Goal: Complete application form: Complete application form

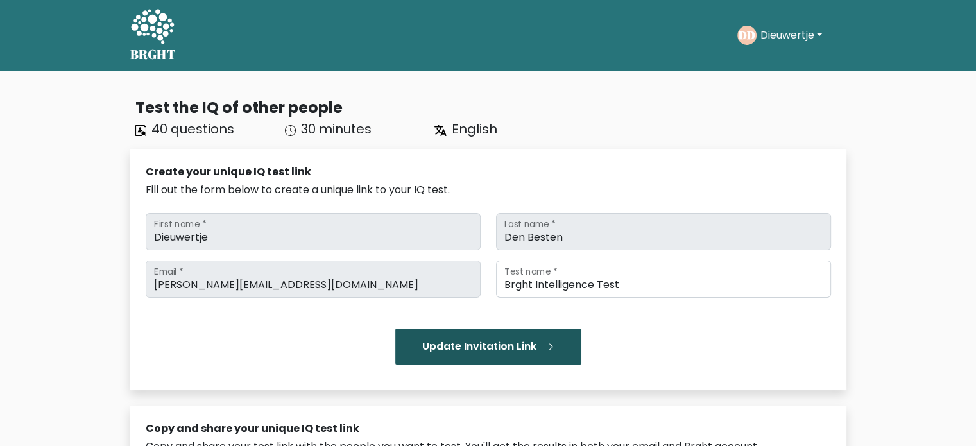
click at [484, 345] on button "Update Invitation Link" at bounding box center [488, 347] width 186 height 36
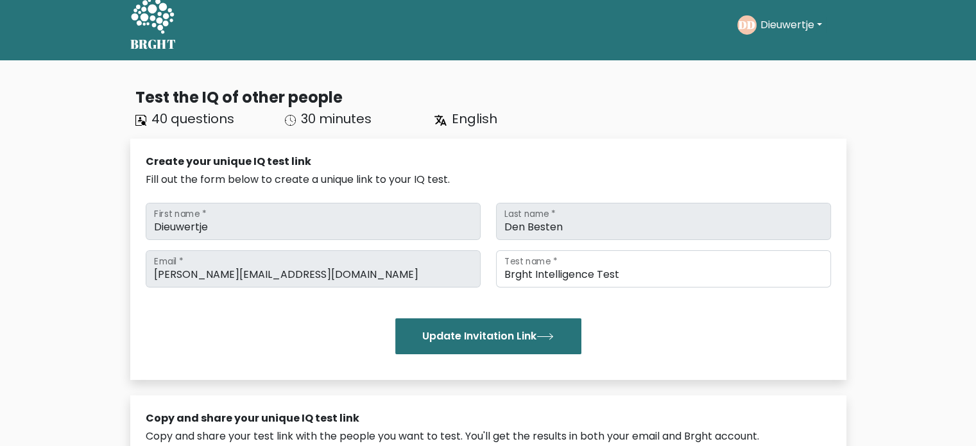
scroll to position [5, 0]
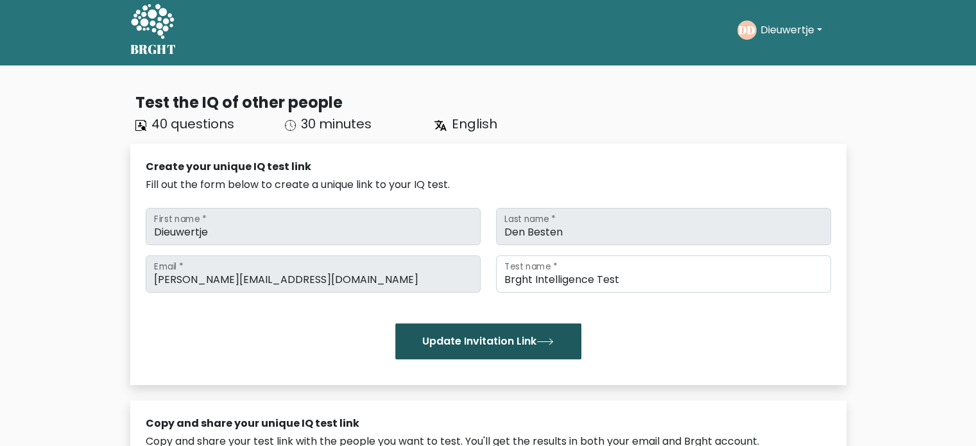
click at [529, 343] on button "Update Invitation Link" at bounding box center [488, 341] width 186 height 36
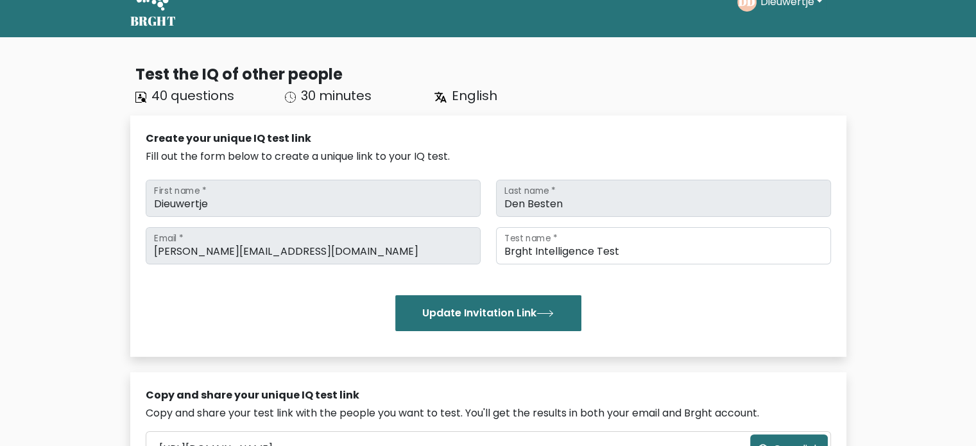
scroll to position [33, 0]
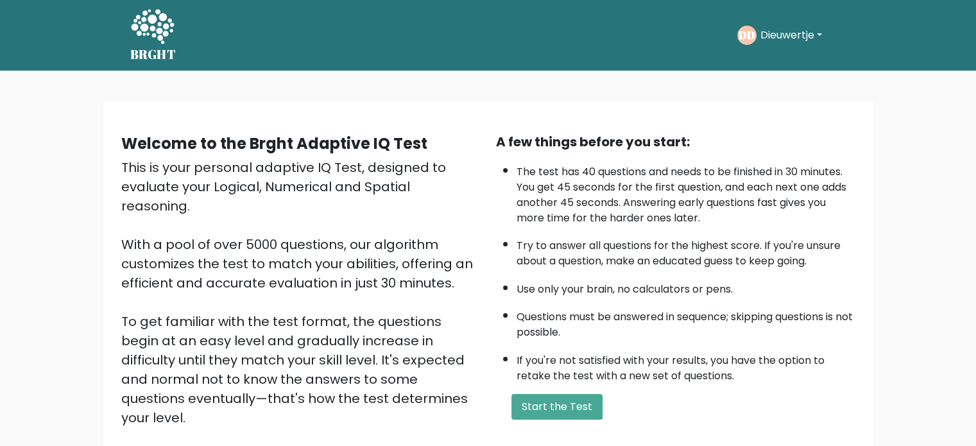
scroll to position [43, 0]
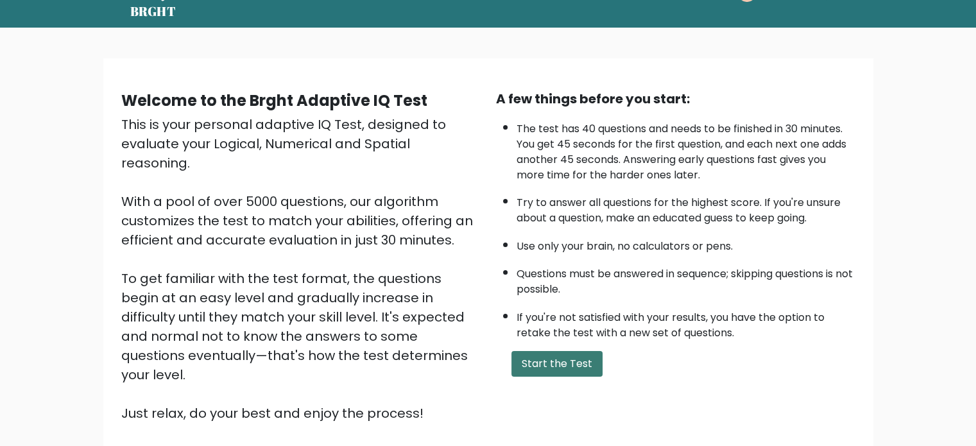
click at [552, 367] on button "Start the Test" at bounding box center [556, 364] width 91 height 26
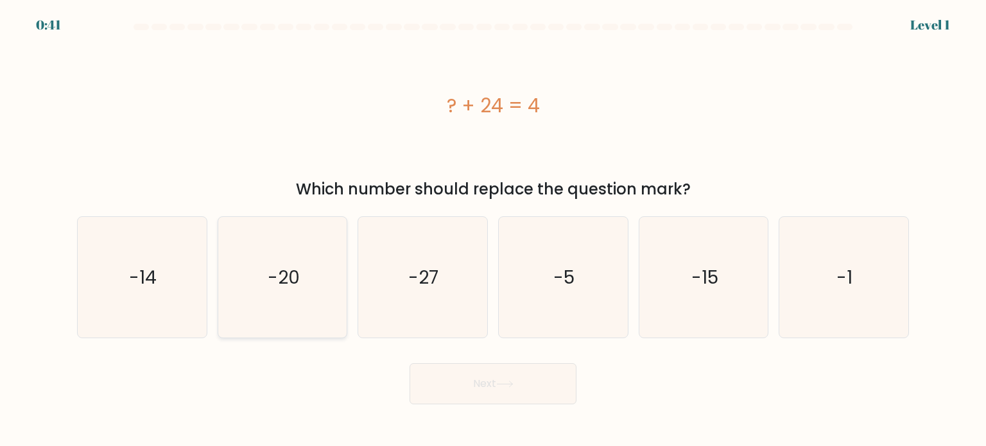
click at [328, 286] on icon "-20" at bounding box center [282, 277] width 121 height 121
click at [493, 230] on input "b. -20" at bounding box center [493, 226] width 1 height 6
radio input "true"
click at [513, 383] on icon at bounding box center [504, 384] width 17 height 7
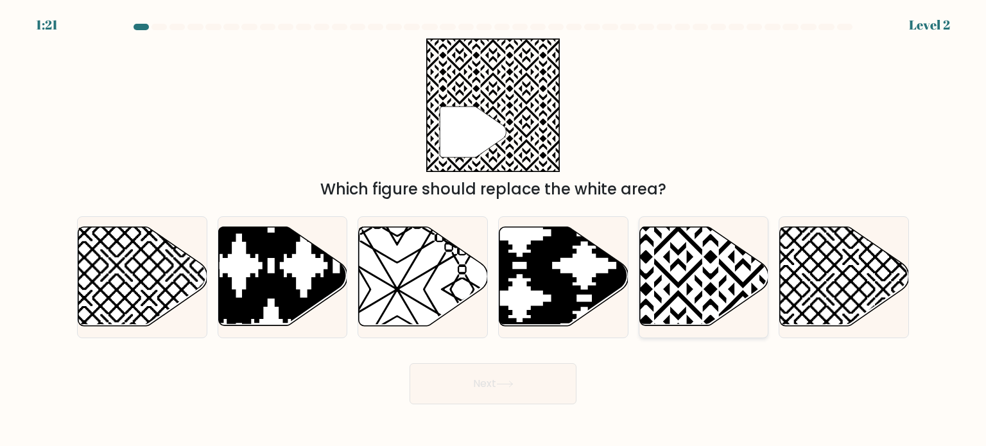
click at [720, 274] on icon at bounding box center [703, 276] width 129 height 99
click at [493, 230] on input "e." at bounding box center [493, 226] width 1 height 6
radio input "true"
click at [521, 385] on button "Next" at bounding box center [492, 383] width 167 height 41
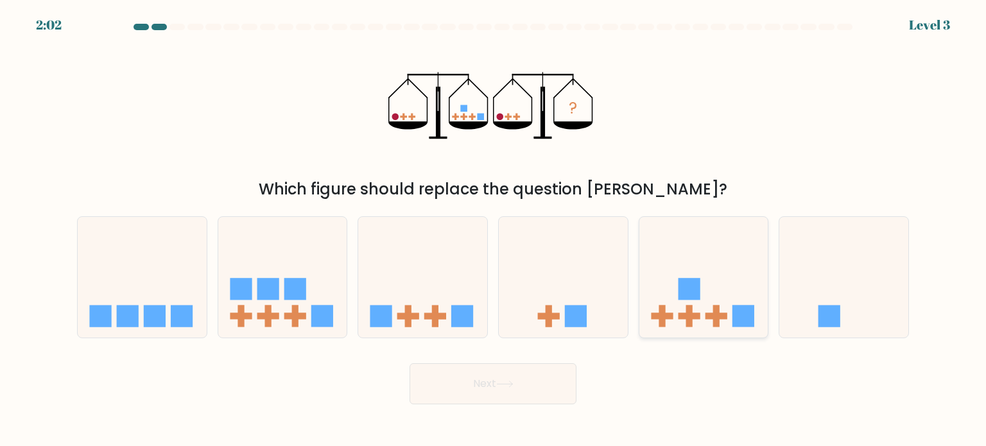
click at [691, 319] on g at bounding box center [689, 316] width 22 height 22
click at [493, 230] on input "e." at bounding box center [493, 226] width 1 height 6
radio input "true"
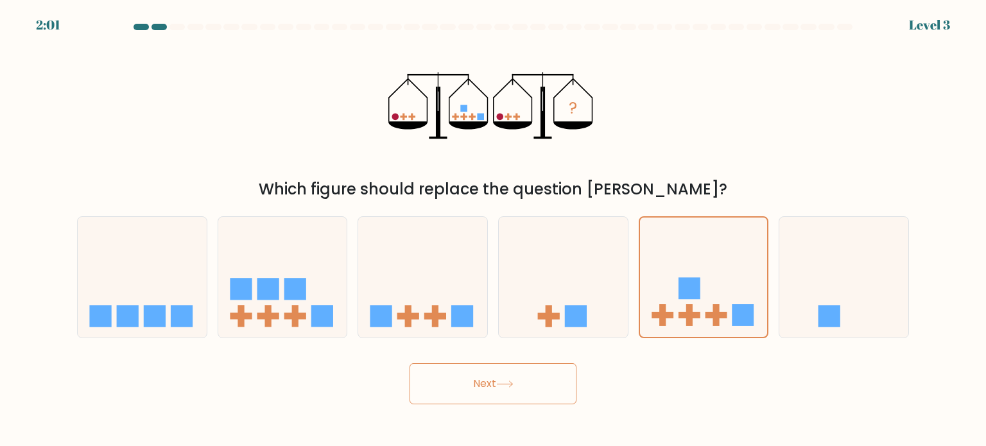
click at [542, 391] on button "Next" at bounding box center [492, 383] width 167 height 41
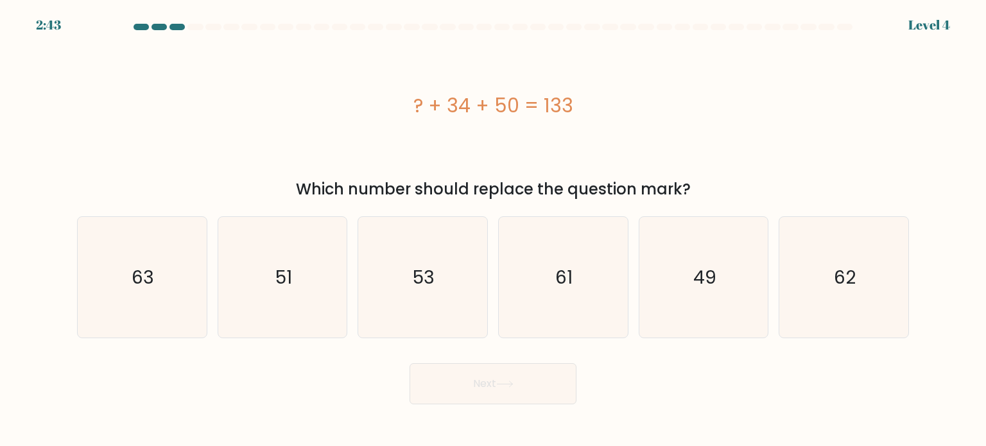
click at [461, 123] on div "? + 34 + 50 = 133" at bounding box center [493, 106] width 832 height 134
click at [695, 279] on text "49" at bounding box center [704, 277] width 23 height 26
click at [493, 230] on input "e. 49" at bounding box center [493, 226] width 1 height 6
radio input "true"
click at [542, 374] on button "Next" at bounding box center [492, 383] width 167 height 41
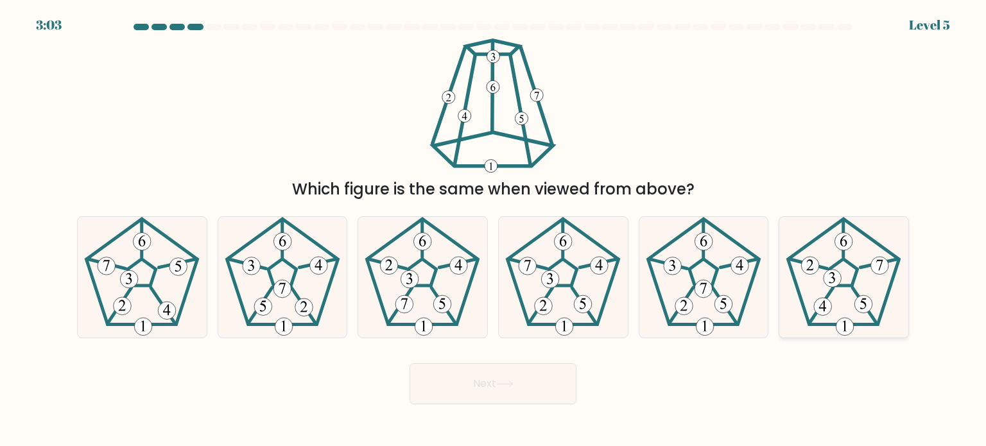
click at [847, 303] on icon at bounding box center [843, 277] width 121 height 121
click at [493, 230] on input "f." at bounding box center [493, 226] width 1 height 6
radio input "true"
click at [560, 350] on form at bounding box center [493, 214] width 986 height 381
click at [557, 368] on button "Next" at bounding box center [492, 383] width 167 height 41
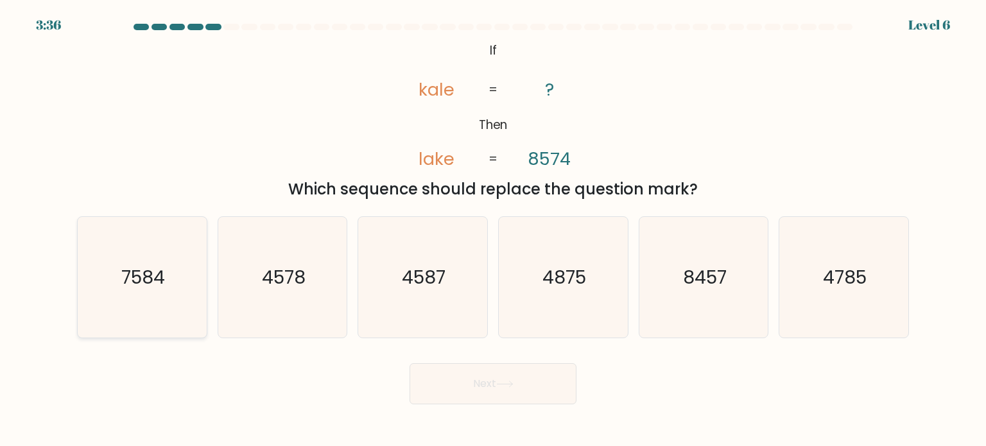
drag, startPoint x: 135, startPoint y: 262, endPoint x: 169, endPoint y: 263, distance: 34.0
click at [136, 262] on icon "7584" at bounding box center [141, 277] width 121 height 121
click at [493, 230] on input "a. 7584" at bounding box center [493, 226] width 1 height 6
radio input "true"
click at [495, 390] on button "Next" at bounding box center [492, 383] width 167 height 41
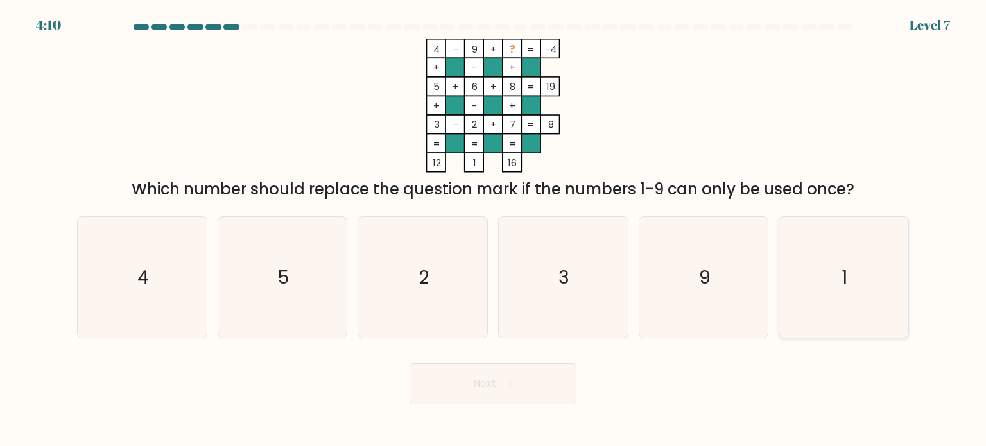
click at [859, 279] on icon "1" at bounding box center [843, 277] width 121 height 121
click at [493, 230] on input "f. 1" at bounding box center [493, 226] width 1 height 6
radio input "true"
click at [527, 374] on button "Next" at bounding box center [492, 383] width 167 height 41
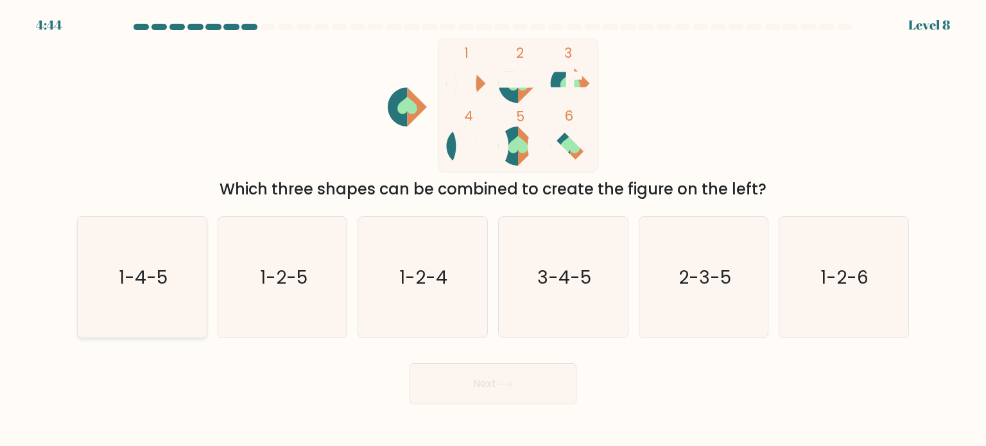
click at [132, 302] on icon "1-4-5" at bounding box center [141, 277] width 121 height 121
click at [493, 230] on input "a. 1-4-5" at bounding box center [493, 226] width 1 height 6
radio input "true"
click at [481, 393] on button "Next" at bounding box center [492, 383] width 167 height 41
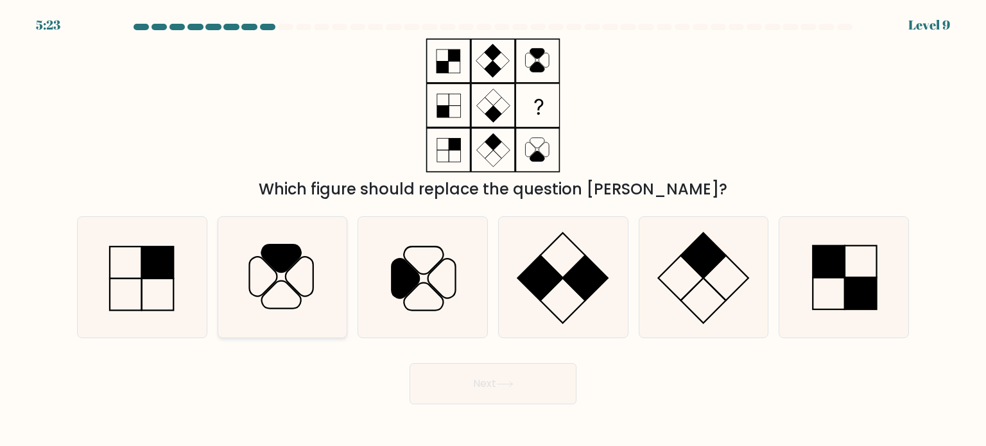
click at [304, 281] on icon at bounding box center [282, 277] width 121 height 121
click at [493, 230] on input "b." at bounding box center [493, 226] width 1 height 6
radio input "true"
click at [501, 405] on body "5:22 Level 9" at bounding box center [493, 223] width 986 height 446
click at [502, 390] on button "Next" at bounding box center [492, 383] width 167 height 41
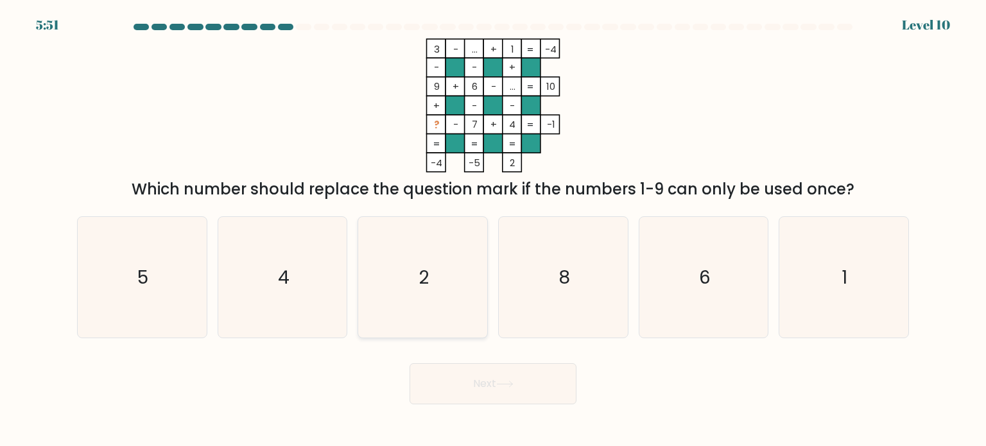
click at [435, 230] on icon "2" at bounding box center [422, 277] width 121 height 121
click at [493, 230] on input "c. 2" at bounding box center [493, 226] width 1 height 6
radio input "true"
click at [471, 366] on button "Next" at bounding box center [492, 383] width 167 height 41
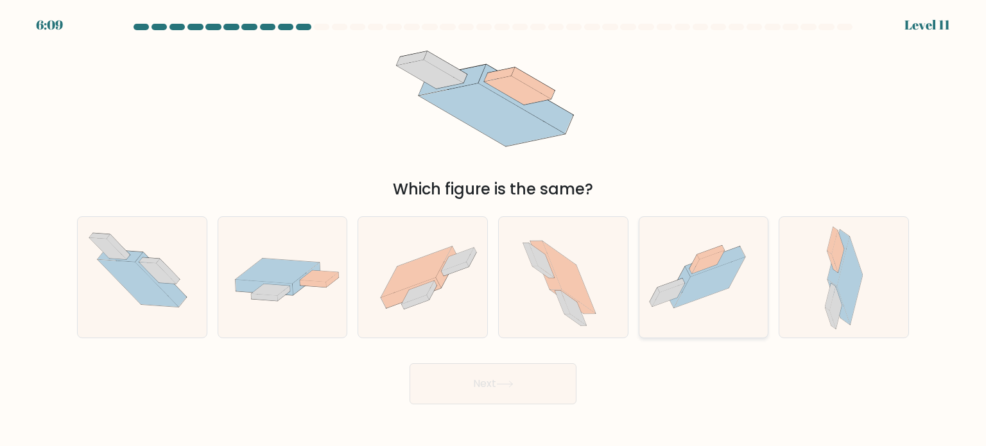
click at [705, 284] on icon at bounding box center [709, 282] width 71 height 51
click at [493, 230] on input "e." at bounding box center [493, 226] width 1 height 6
radio input "true"
click at [485, 386] on button "Next" at bounding box center [492, 383] width 167 height 41
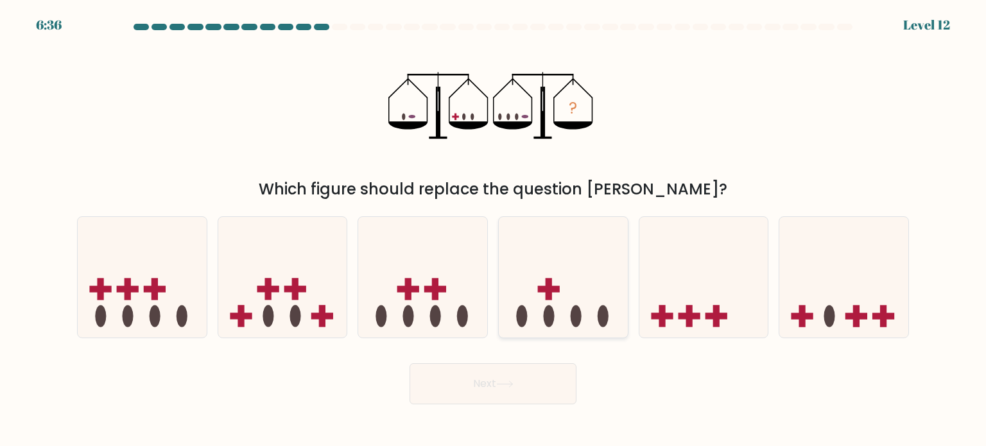
click at [560, 279] on icon at bounding box center [563, 277] width 129 height 107
click at [493, 230] on input "d." at bounding box center [493, 226] width 1 height 6
radio input "true"
click at [539, 385] on button "Next" at bounding box center [492, 383] width 167 height 41
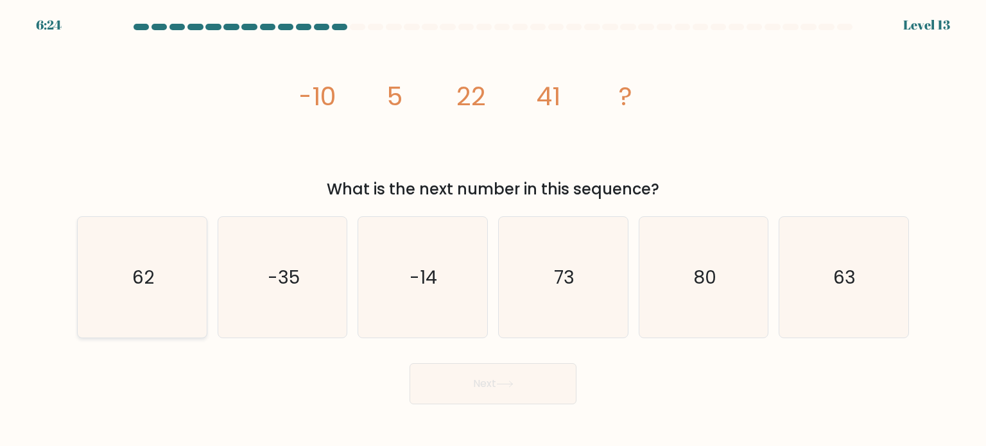
click at [179, 277] on icon "62" at bounding box center [141, 277] width 121 height 121
click at [493, 230] on input "a. 62" at bounding box center [493, 226] width 1 height 6
radio input "true"
click at [463, 387] on button "Next" at bounding box center [492, 383] width 167 height 41
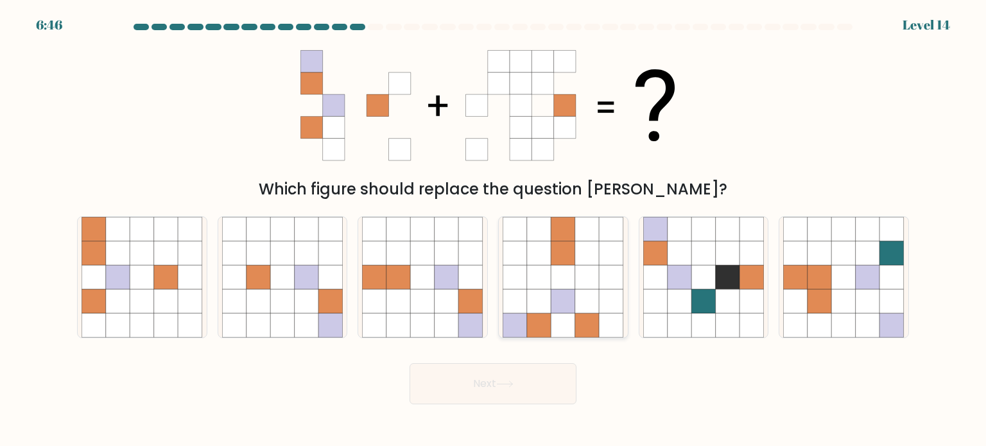
click at [599, 274] on icon at bounding box center [611, 277] width 24 height 24
click at [493, 230] on input "d." at bounding box center [493, 226] width 1 height 6
radio input "true"
click at [534, 383] on button "Next" at bounding box center [492, 383] width 167 height 41
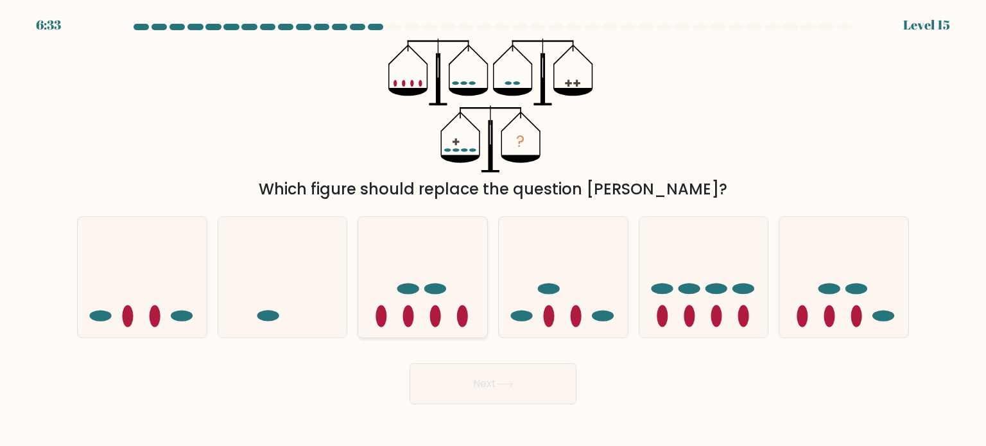
drag, startPoint x: 416, startPoint y: 312, endPoint x: 438, endPoint y: 332, distance: 29.1
click at [418, 312] on icon at bounding box center [422, 277] width 129 height 107
click at [493, 230] on input "c." at bounding box center [493, 226] width 1 height 6
radio input "true"
click at [462, 377] on button "Next" at bounding box center [492, 383] width 167 height 41
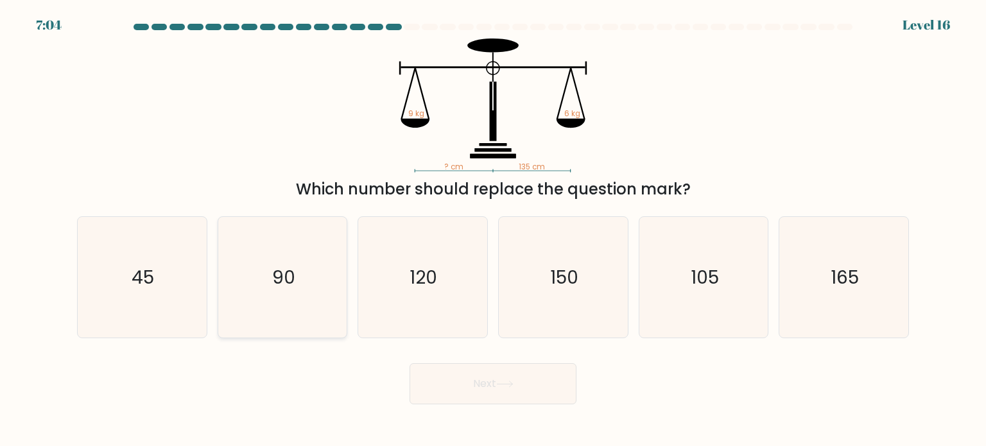
click at [311, 259] on icon "90" at bounding box center [282, 277] width 121 height 121
click at [493, 230] on input "b. 90" at bounding box center [493, 226] width 1 height 6
radio input "true"
click at [472, 390] on button "Next" at bounding box center [492, 383] width 167 height 41
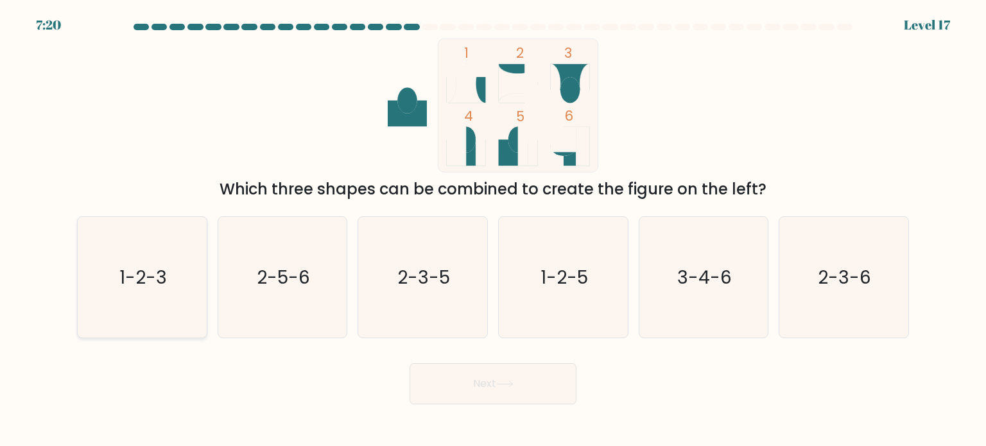
click at [151, 247] on icon "1-2-3" at bounding box center [141, 277] width 121 height 121
click at [493, 230] on input "a. 1-2-3" at bounding box center [493, 226] width 1 height 6
radio input "true"
click at [459, 375] on button "Next" at bounding box center [492, 383] width 167 height 41
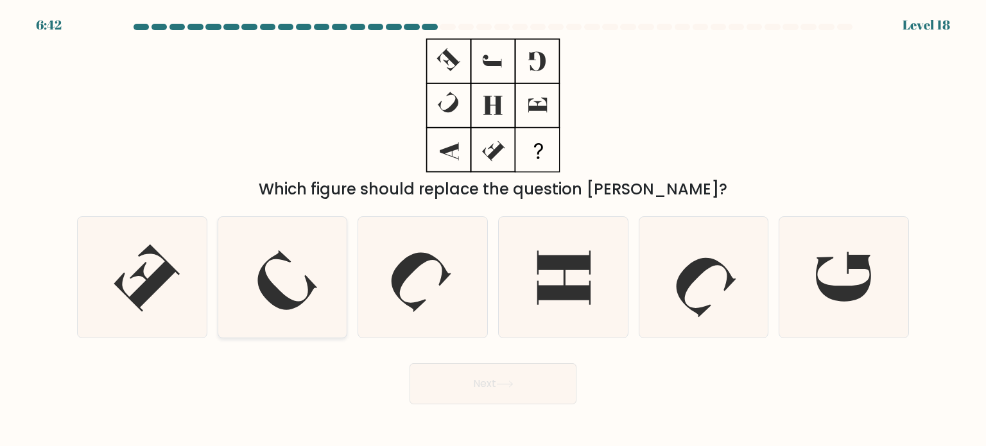
click at [295, 287] on icon at bounding box center [282, 277] width 121 height 121
click at [493, 230] on input "b." at bounding box center [493, 226] width 1 height 6
radio input "true"
click at [521, 390] on button "Next" at bounding box center [492, 383] width 167 height 41
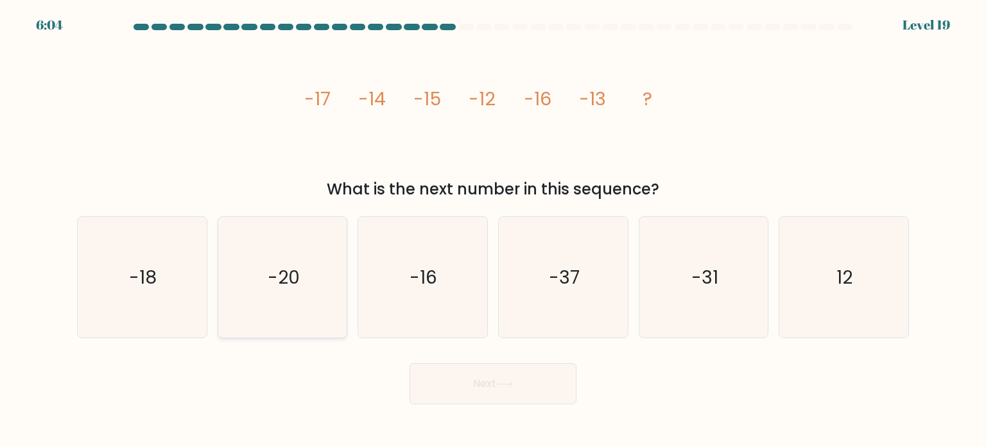
click at [303, 269] on icon "-20" at bounding box center [282, 277] width 121 height 121
click at [493, 230] on input "b. -20" at bounding box center [493, 226] width 1 height 6
radio input "true"
drag, startPoint x: 513, startPoint y: 395, endPoint x: 444, endPoint y: 397, distance: 68.7
click at [444, 397] on button "Next" at bounding box center [492, 383] width 167 height 41
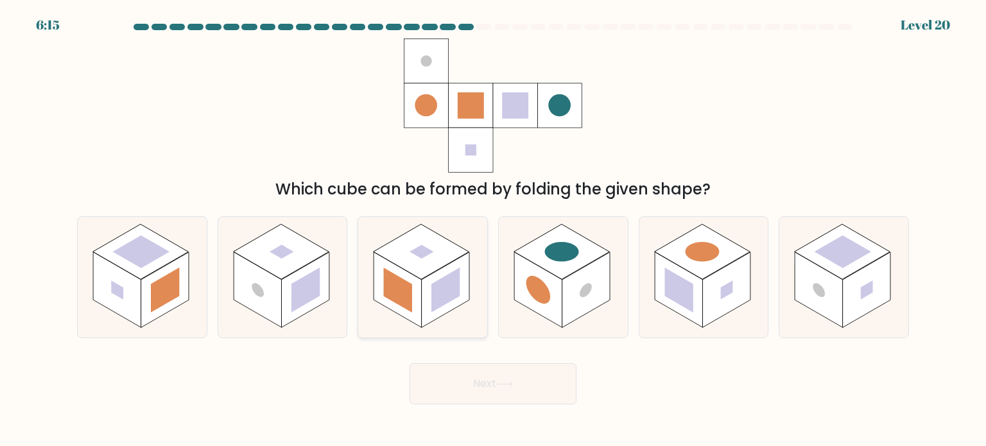
click at [431, 296] on rect at bounding box center [446, 290] width 48 height 76
click at [493, 230] on input "c." at bounding box center [493, 226] width 1 height 6
radio input "true"
click at [484, 379] on button "Next" at bounding box center [492, 383] width 167 height 41
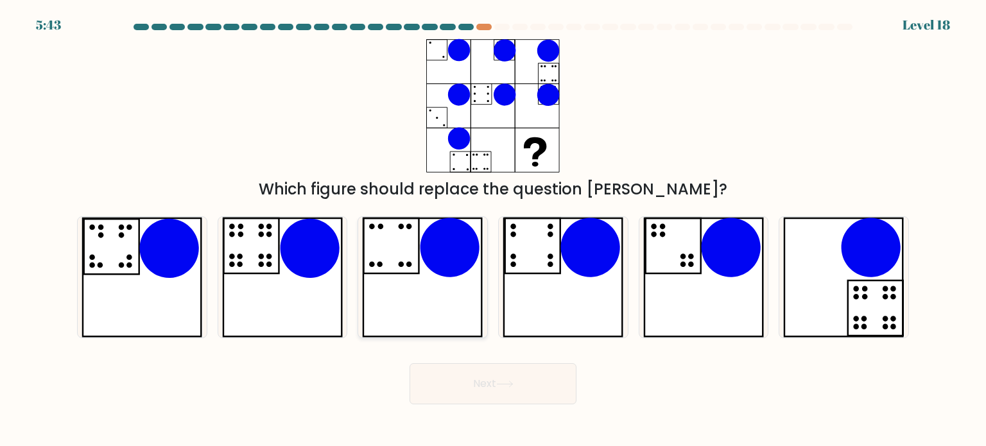
click at [418, 246] on icon at bounding box center [391, 245] width 55 height 55
click at [493, 230] on input "c." at bounding box center [493, 226] width 1 height 6
radio input "true"
click at [467, 372] on button "Next" at bounding box center [492, 383] width 167 height 41
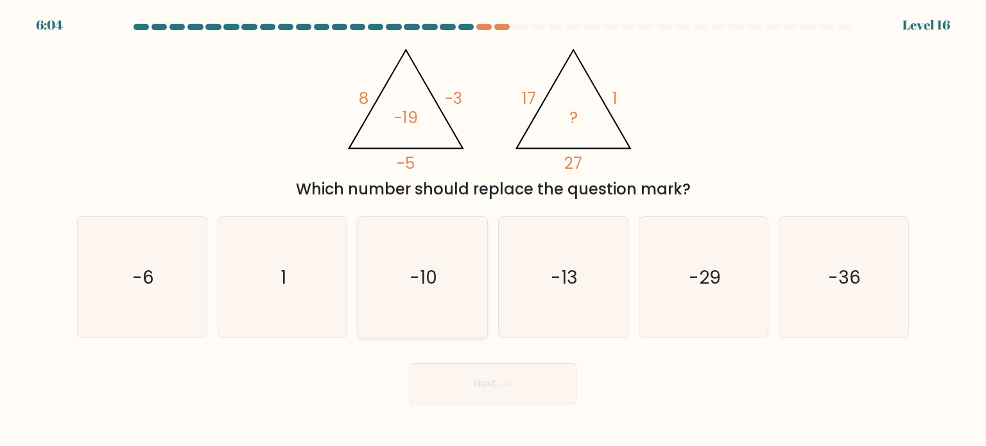
click at [447, 295] on icon "-10" at bounding box center [422, 277] width 121 height 121
click at [493, 230] on input "c. -10" at bounding box center [493, 226] width 1 height 6
radio input "true"
click at [493, 373] on button "Next" at bounding box center [492, 383] width 167 height 41
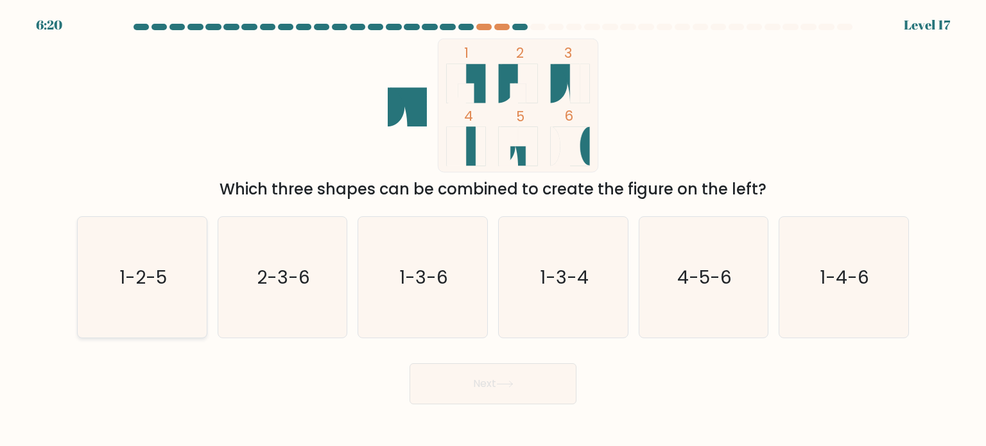
click at [151, 287] on text "1-2-5" at bounding box center [142, 277] width 47 height 26
click at [493, 230] on input "a. 1-2-5" at bounding box center [493, 226] width 1 height 6
radio input "true"
click at [438, 390] on button "Next" at bounding box center [492, 383] width 167 height 41
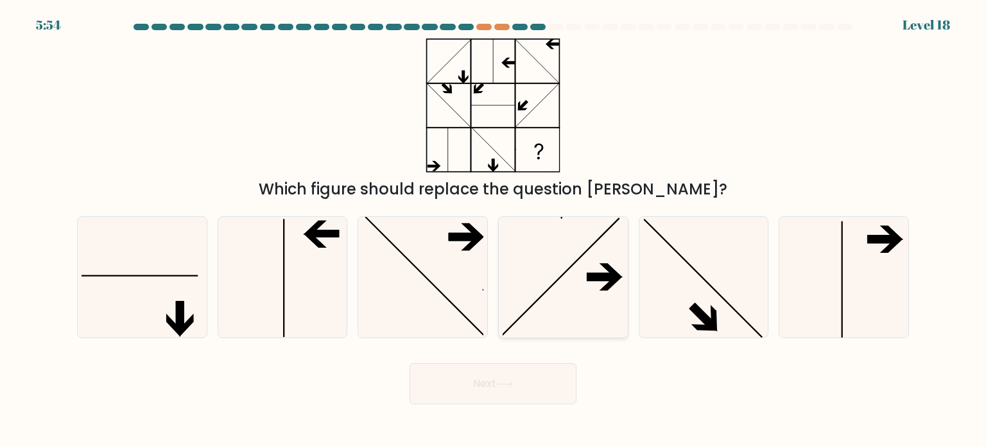
click at [554, 320] on icon at bounding box center [562, 277] width 121 height 121
click at [493, 230] on input "d." at bounding box center [493, 226] width 1 height 6
radio input "true"
click at [554, 391] on button "Next" at bounding box center [492, 383] width 167 height 41
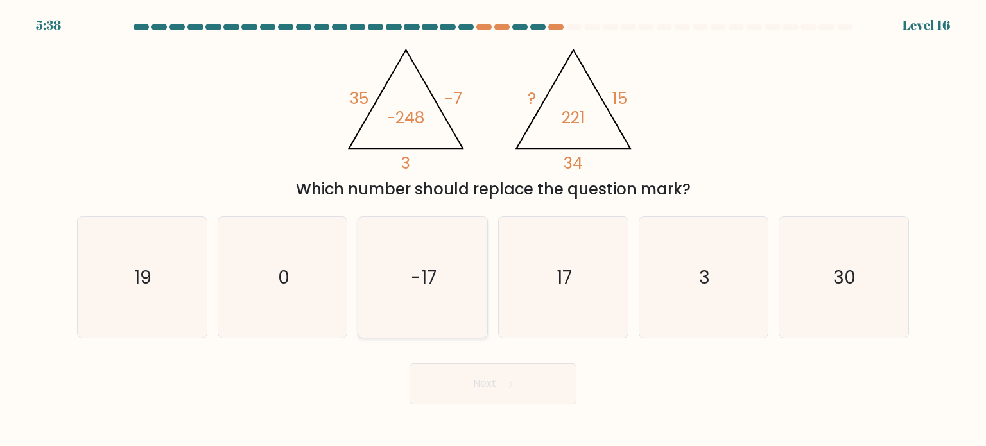
click at [436, 259] on icon "-17" at bounding box center [422, 277] width 121 height 121
click at [493, 230] on input "c. -17" at bounding box center [493, 226] width 1 height 6
radio input "true"
click at [505, 372] on button "Next" at bounding box center [492, 383] width 167 height 41
